Goal: Information Seeking & Learning: Check status

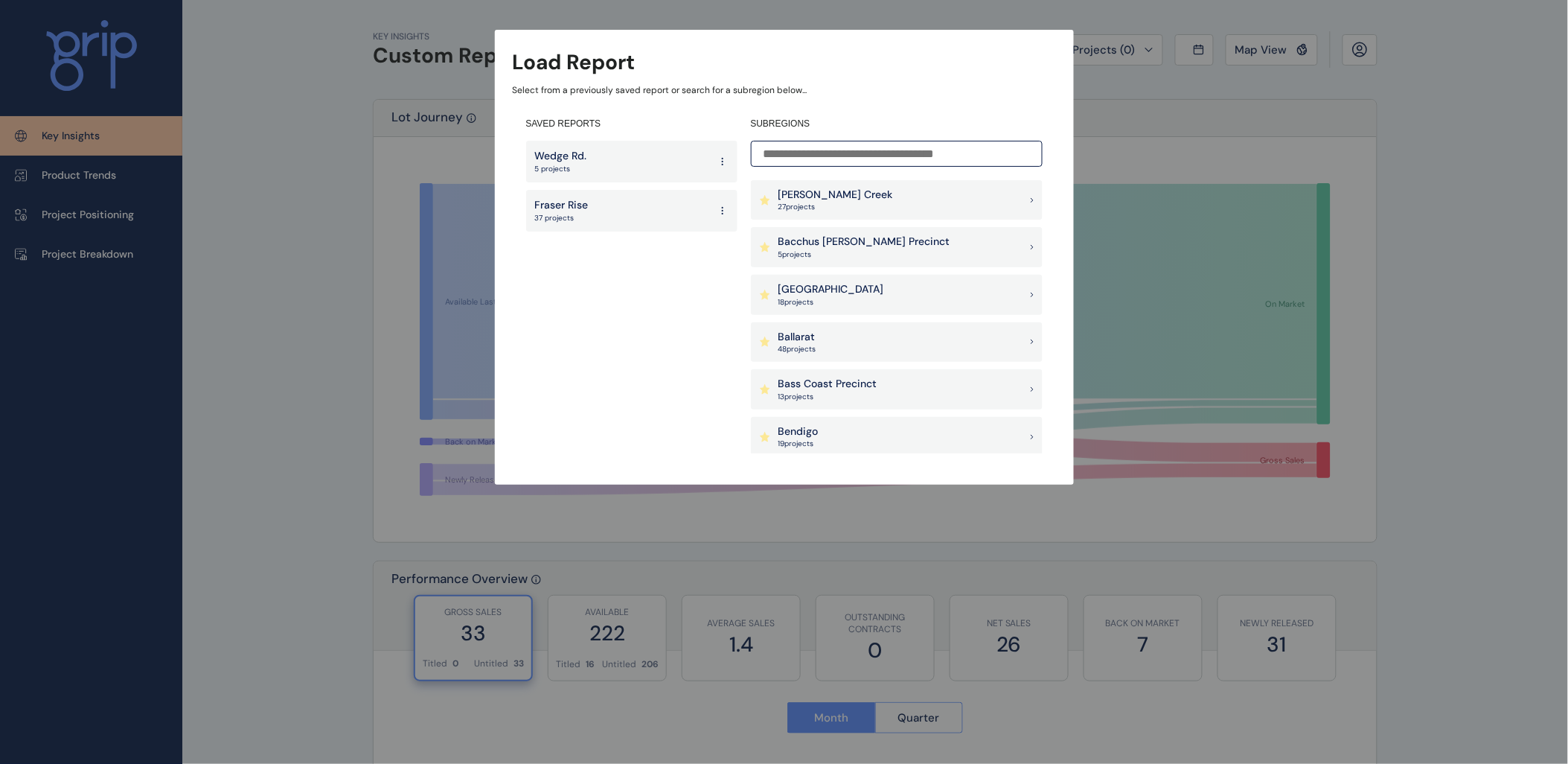
click at [839, 143] on input at bounding box center [896, 154] width 291 height 26
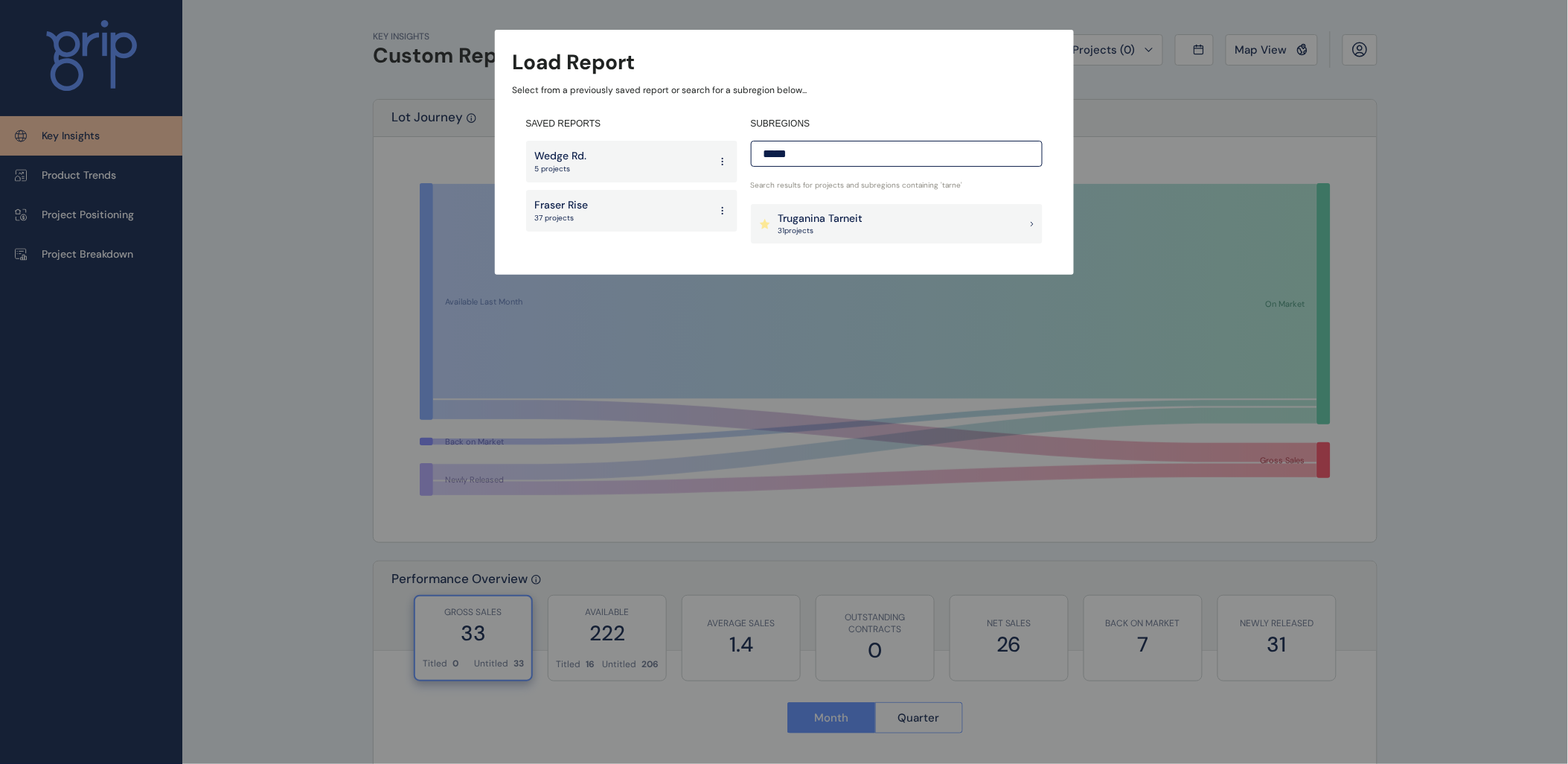
type input "*****"
click at [794, 216] on p "Truganina Tarneit" at bounding box center [821, 219] width 85 height 15
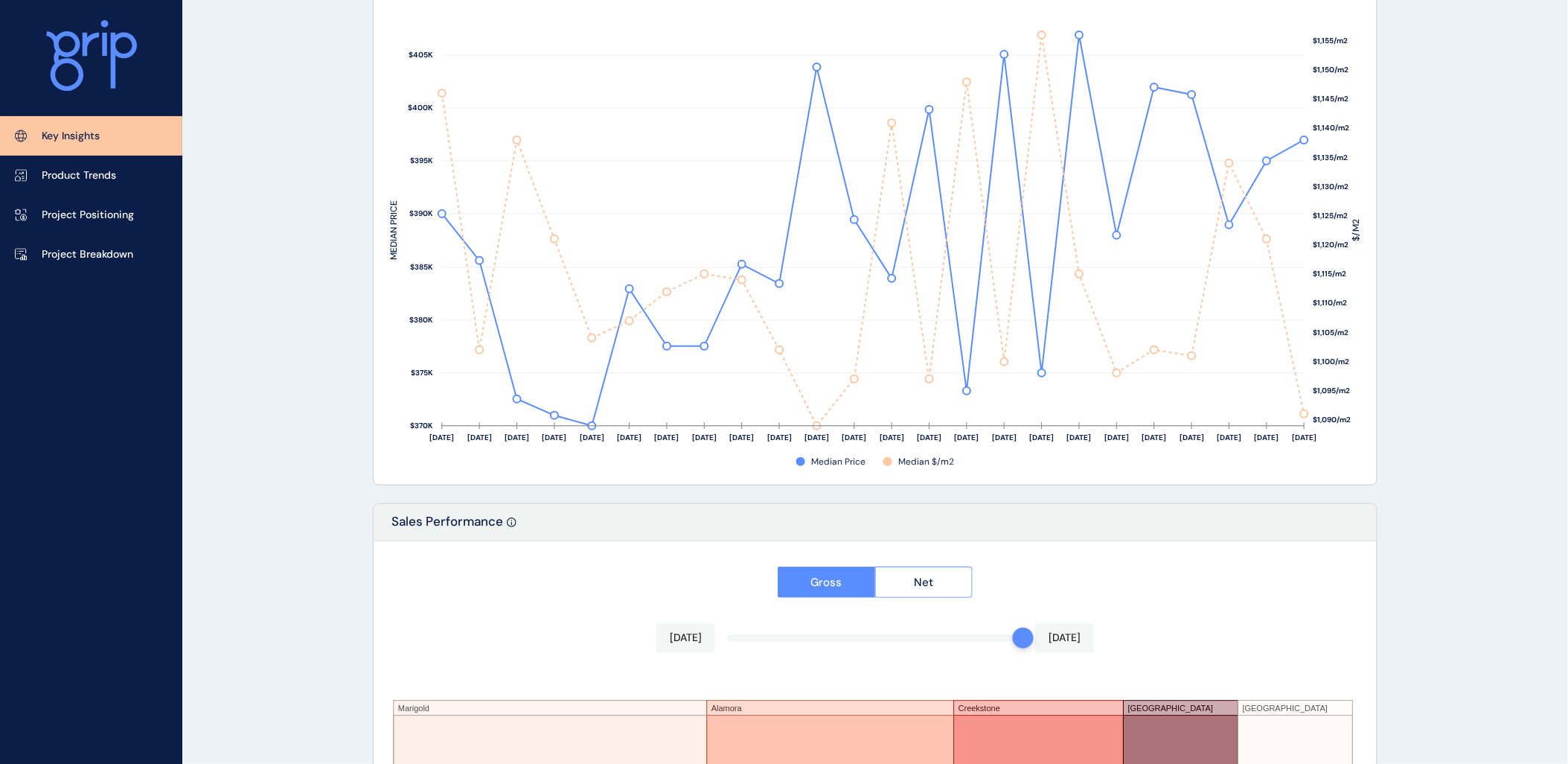
scroll to position [1296, 0]
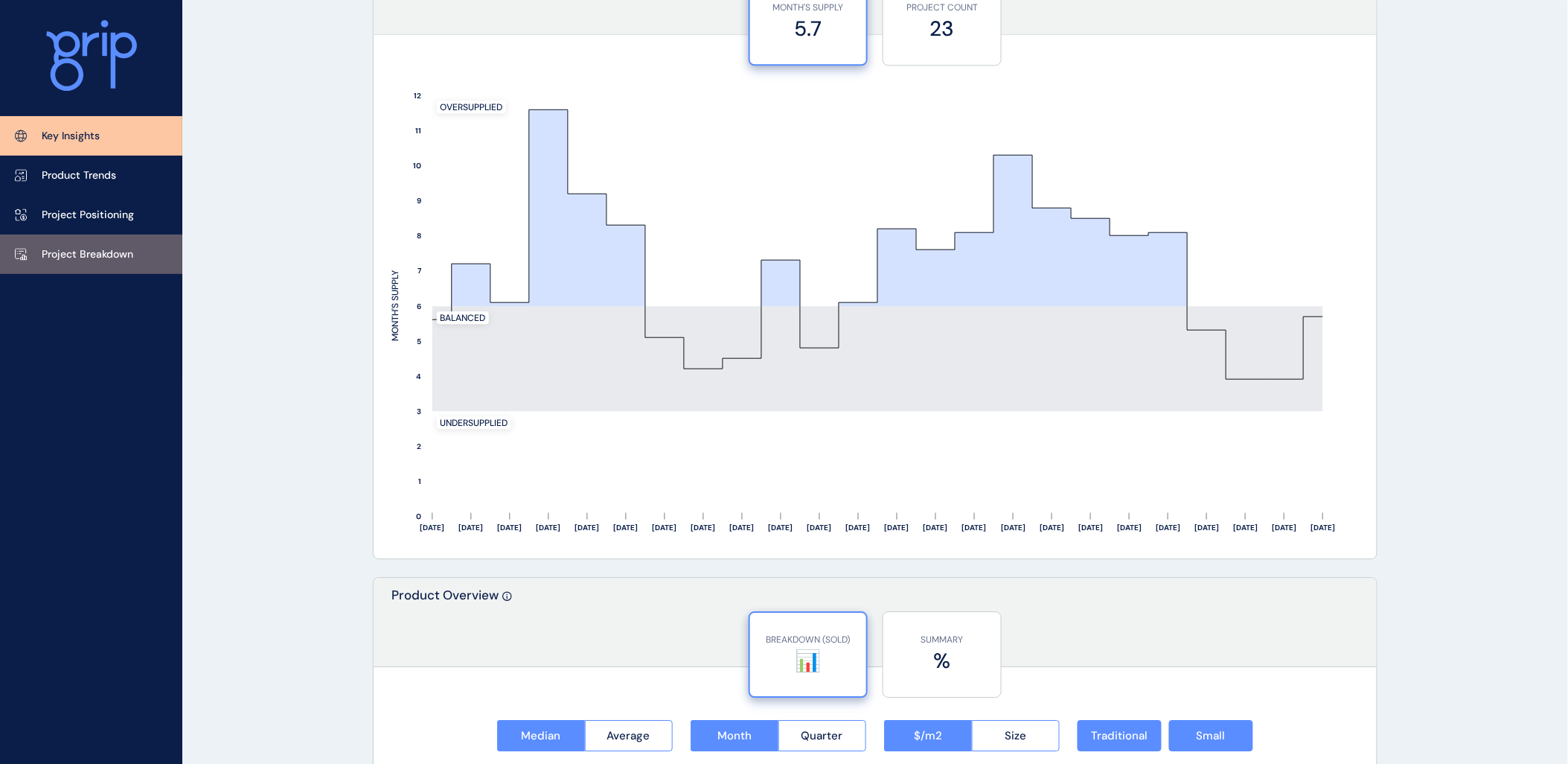
click at [84, 247] on p "Project Breakdown" at bounding box center [87, 255] width 92 height 15
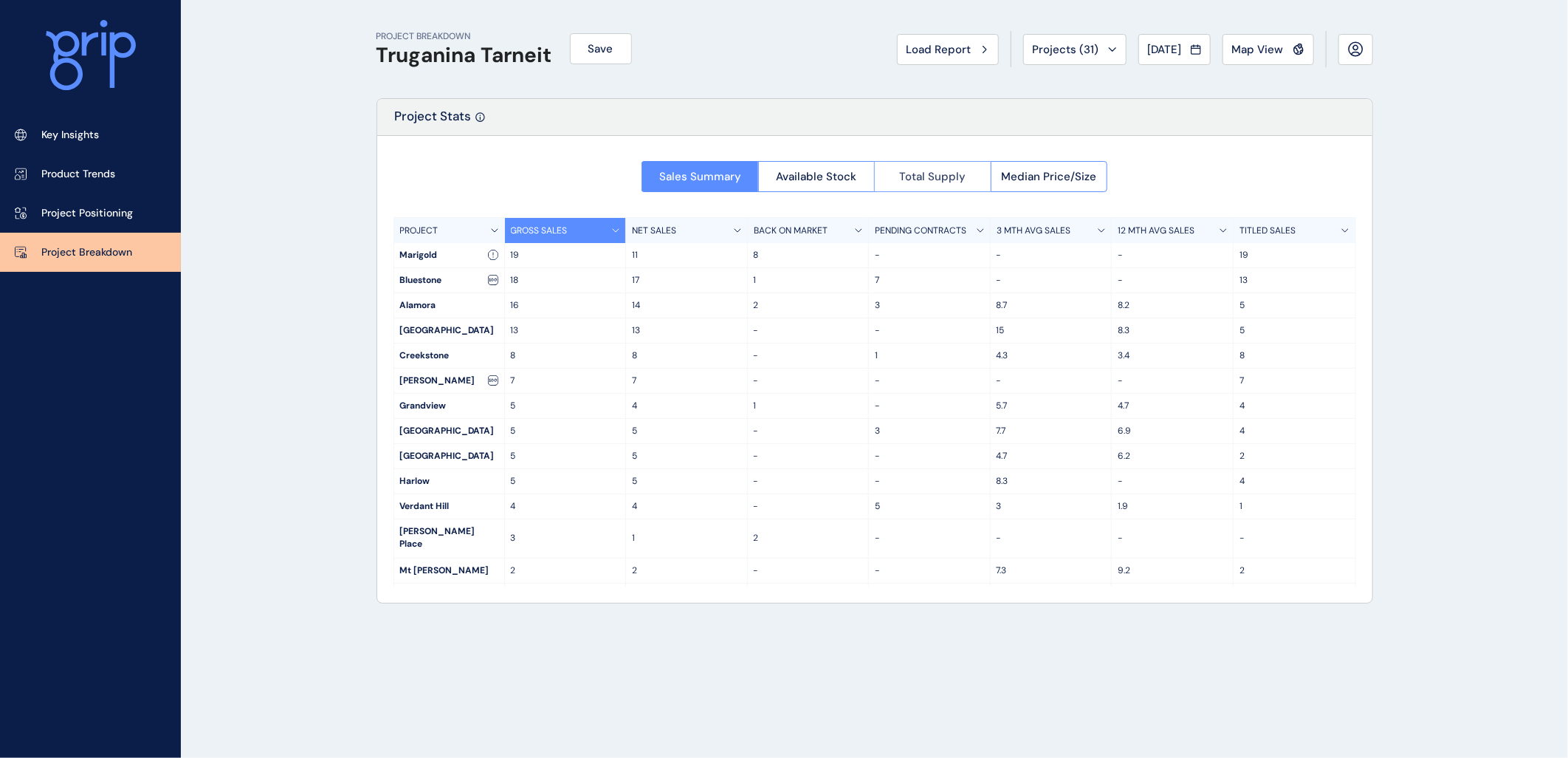
click at [928, 181] on span "Total Supply" at bounding box center [931, 177] width 66 height 15
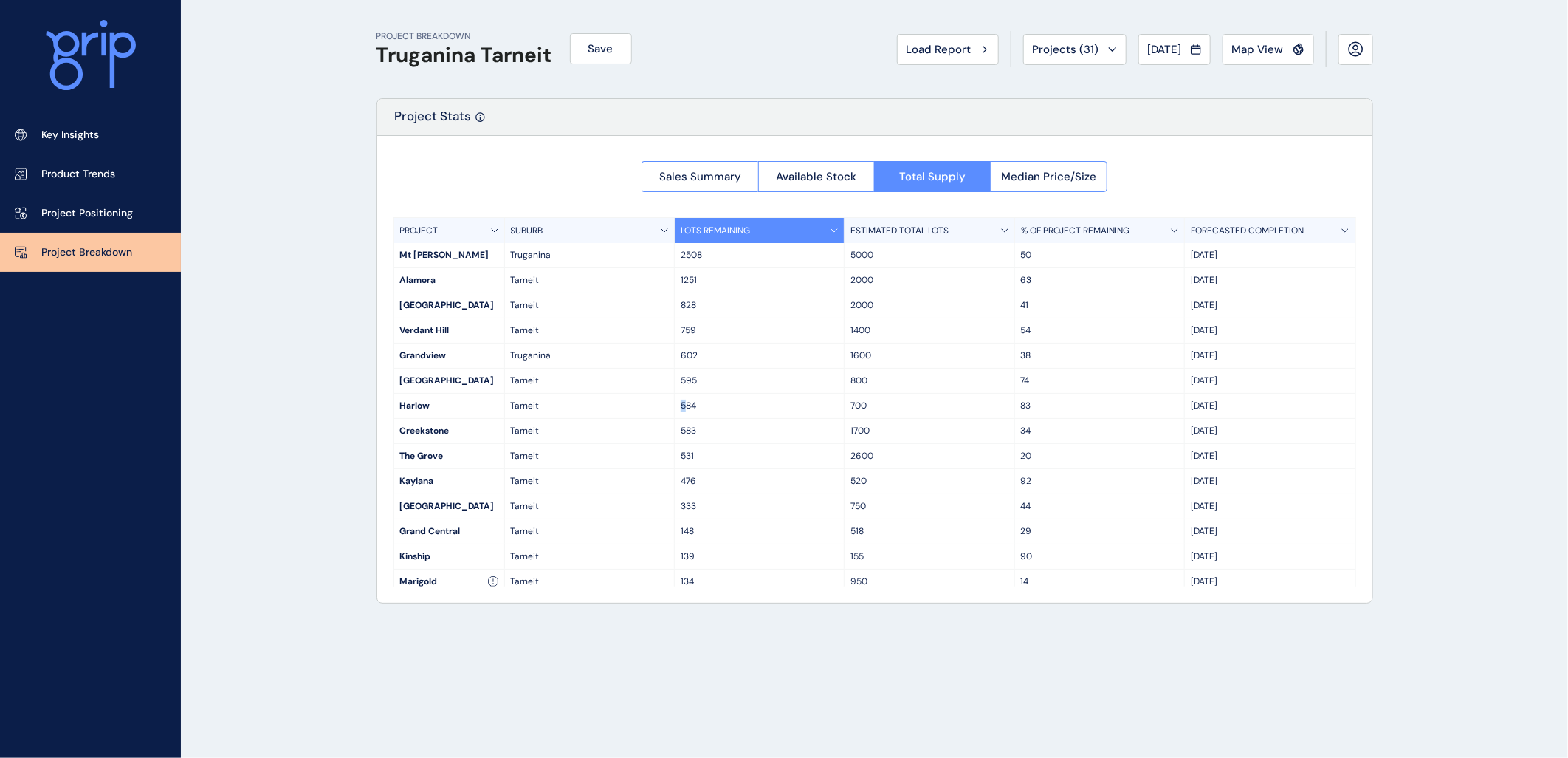
click at [685, 406] on p "584" at bounding box center [758, 406] width 157 height 12
click at [680, 407] on p "584" at bounding box center [758, 406] width 157 height 12
drag, startPoint x: 680, startPoint y: 407, endPoint x: 846, endPoint y: 405, distance: 166.0
click at [846, 405] on div "700" at bounding box center [929, 406] width 170 height 24
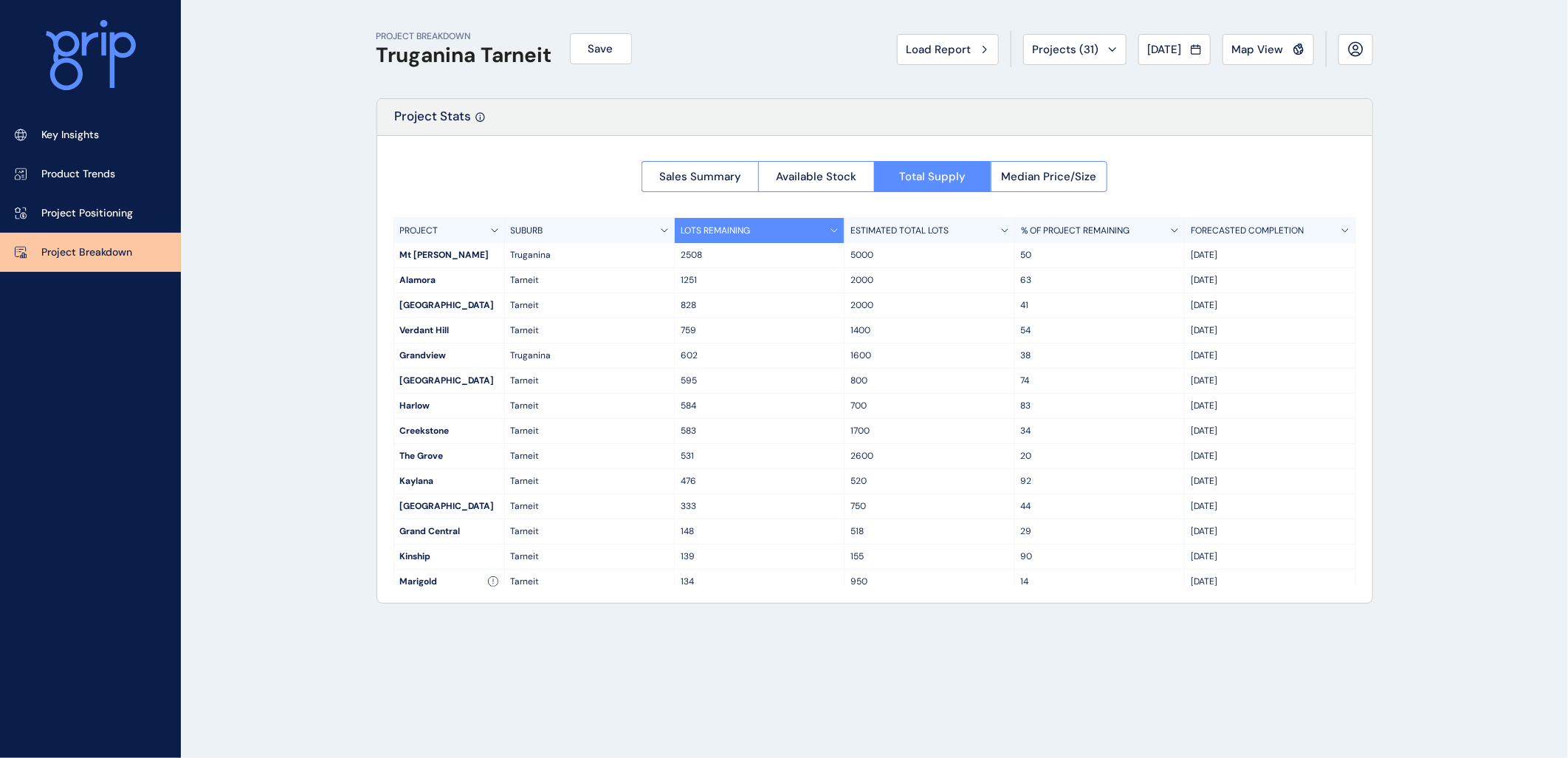
drag, startPoint x: 323, startPoint y: 309, endPoint x: 343, endPoint y: 344, distance: 40.3
click at [329, 312] on div "PROJECT BREAKDOWN Truganina Tarneit Save Load Report Projects ( 31 ) [DATE] 202…" at bounding box center [784, 379] width 1568 height 758
click at [342, 363] on div "PROJECT BREAKDOWN Truganina Tarneit Save Load Report Projects ( 31 ) [DATE] 202…" at bounding box center [784, 379] width 1568 height 758
drag, startPoint x: 299, startPoint y: 283, endPoint x: 290, endPoint y: 303, distance: 21.9
click at [299, 283] on div "PROJECT BREAKDOWN Truganina Tarneit Save Load Report Projects ( 31 ) [DATE] 202…" at bounding box center [784, 379] width 1568 height 758
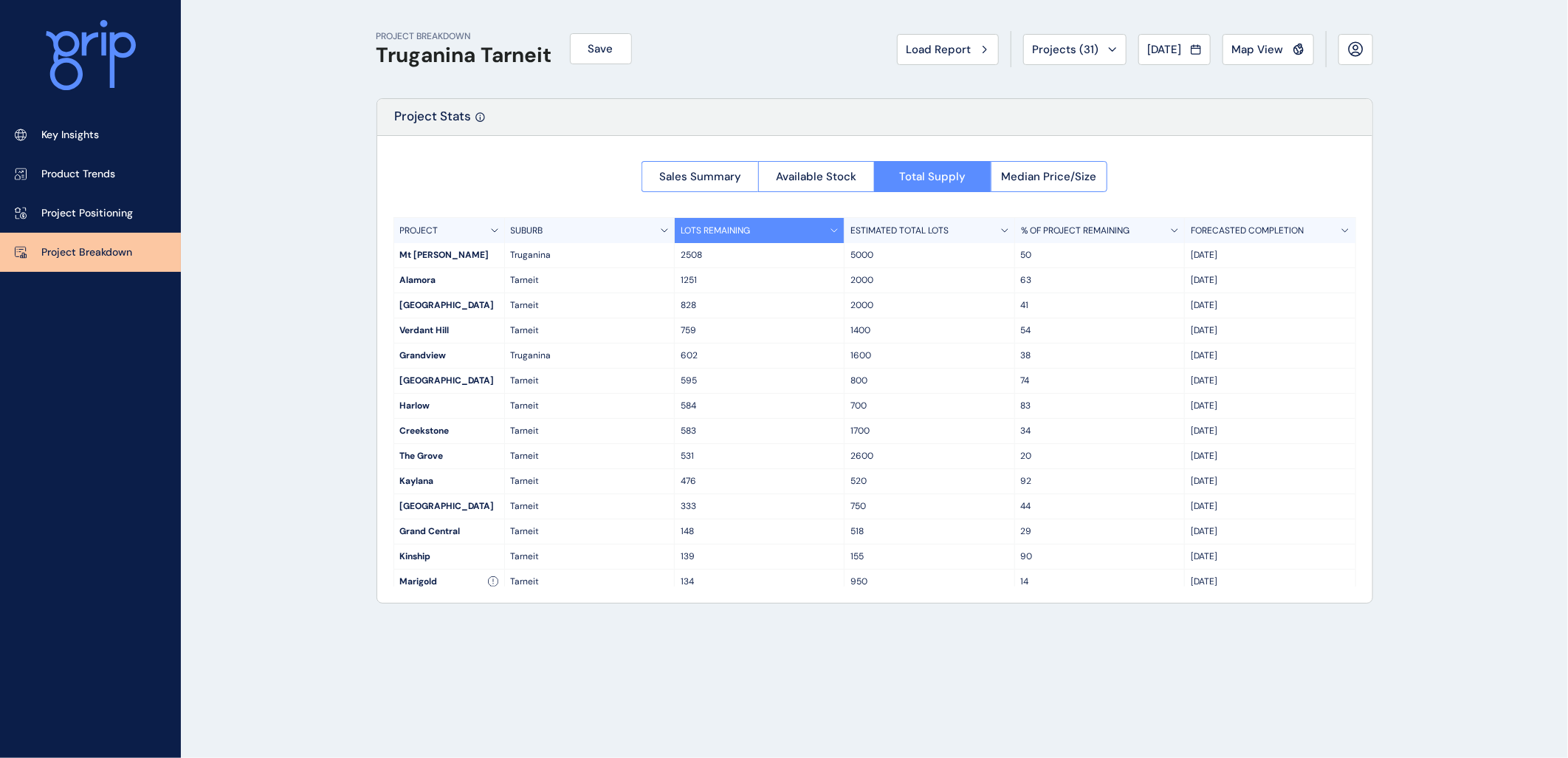
click at [290, 307] on div "PROJECT BREAKDOWN Truganina Tarneit Save Load Report Projects ( 31 ) [DATE] 202…" at bounding box center [784, 379] width 1568 height 758
click at [1508, 54] on div "PROJECT BREAKDOWN Truganina Tarneit Save Load Report Projects ( 31 ) [DATE] 202…" at bounding box center [784, 379] width 1568 height 758
click at [291, 257] on div "PROJECT BREAKDOWN Truganina Tarneit Save Load Report Projects ( 31 ) [DATE] 202…" at bounding box center [784, 379] width 1568 height 758
drag, startPoint x: 316, startPoint y: 190, endPoint x: 322, endPoint y: 83, distance: 107.2
click at [315, 190] on div "PROJECT BREAKDOWN Truganina Tarneit Save Load Report Projects ( 31 ) [DATE] 202…" at bounding box center [784, 379] width 1568 height 758
